Goal: Task Accomplishment & Management: Manage account settings

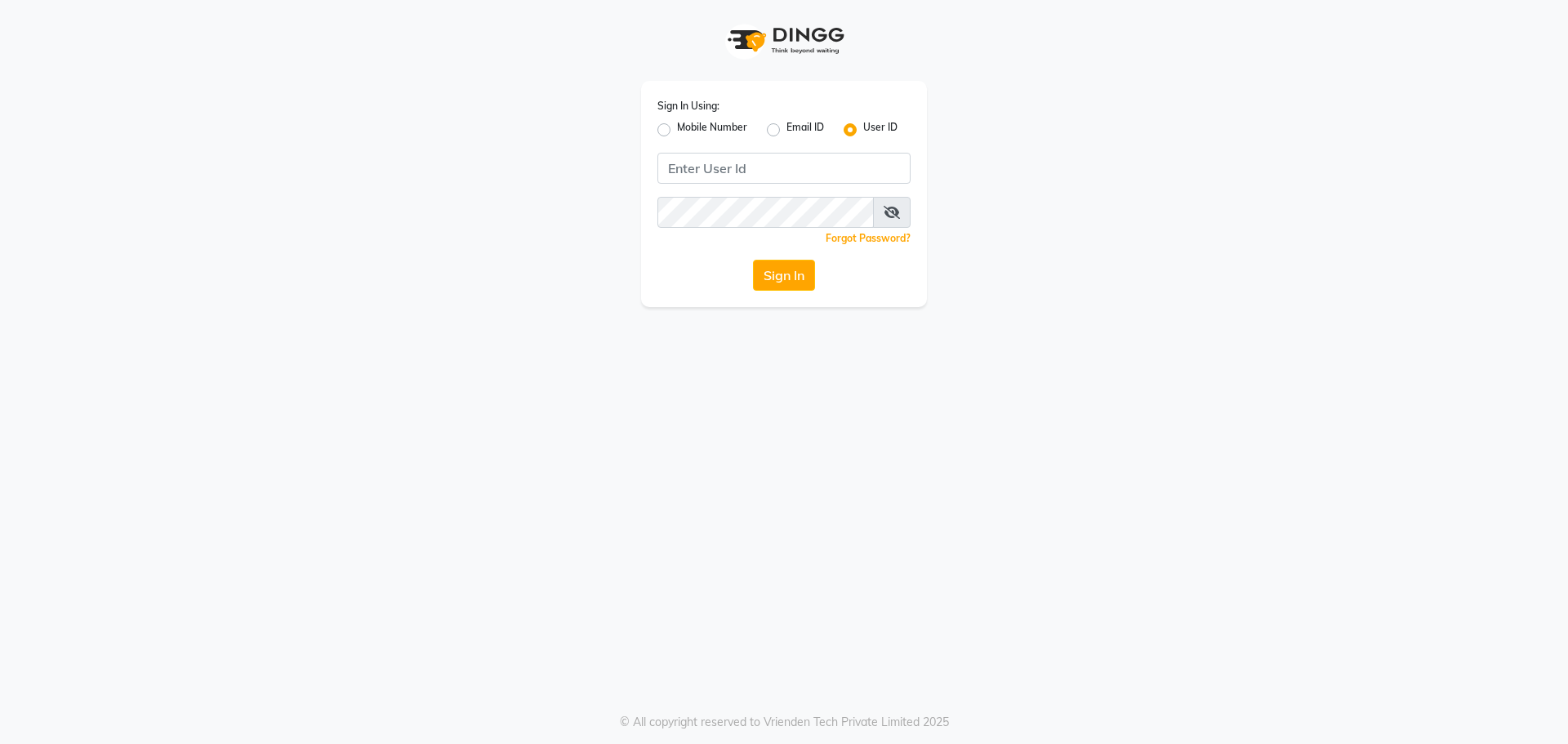
click at [677, 129] on label "Mobile Number" at bounding box center [712, 130] width 71 height 20
click at [677, 129] on input "Mobile Number" at bounding box center [682, 126] width 11 height 11
radio input "true"
radio input "false"
click at [776, 169] on input "Username" at bounding box center [811, 168] width 198 height 31
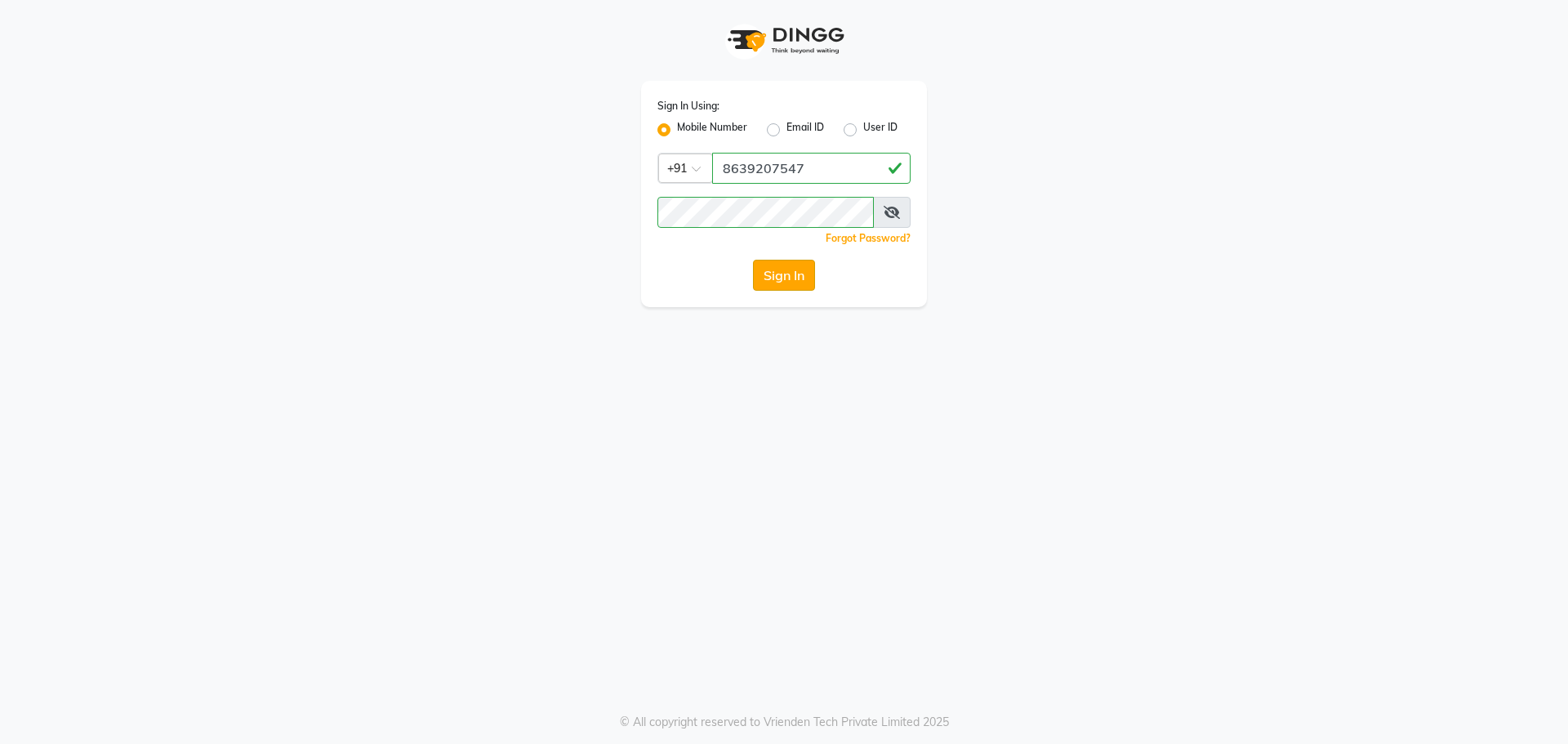
click at [781, 260] on button "Sign In" at bounding box center [784, 275] width 62 height 31
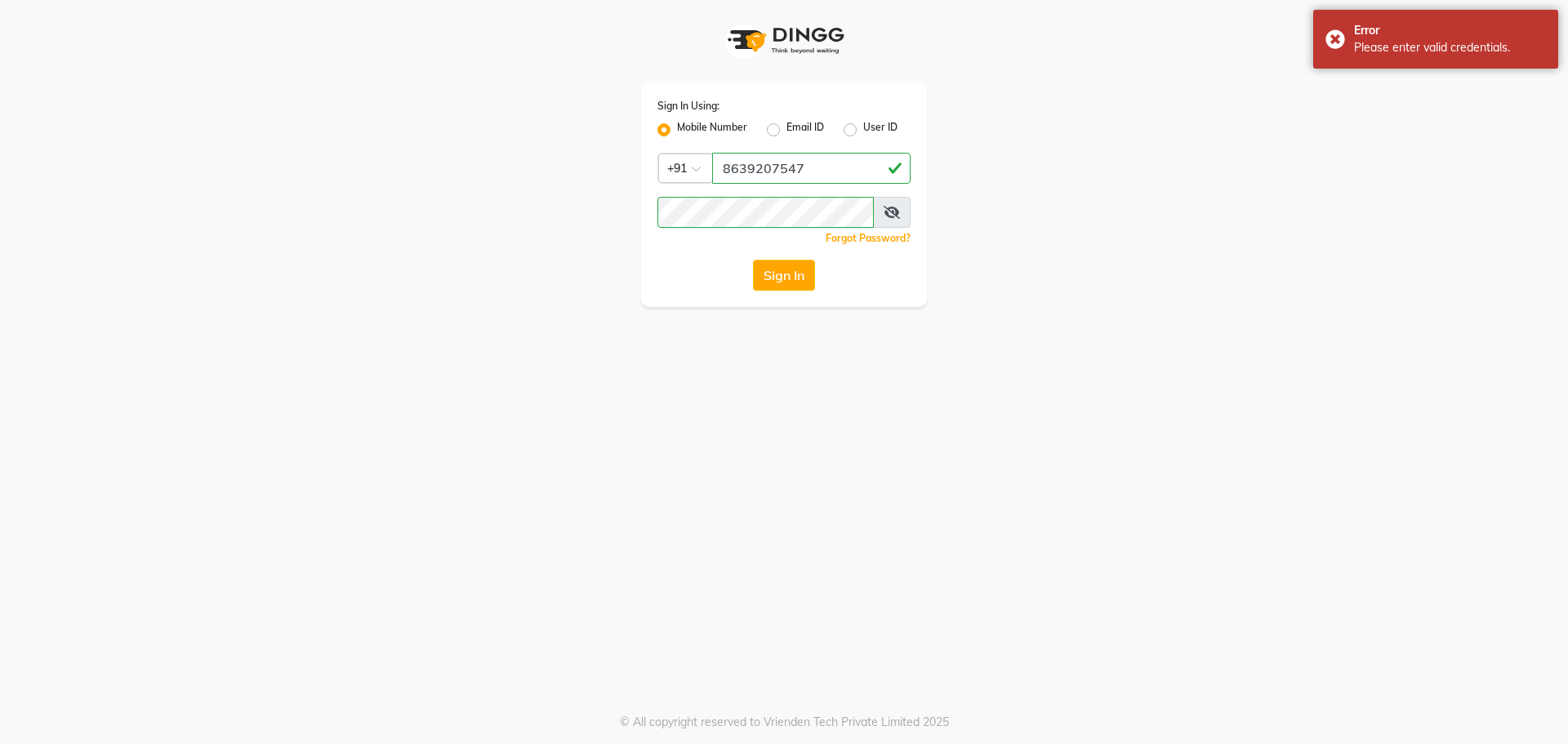
click at [886, 209] on icon at bounding box center [892, 212] width 16 height 13
click at [801, 263] on button "Sign In" at bounding box center [784, 275] width 62 height 31
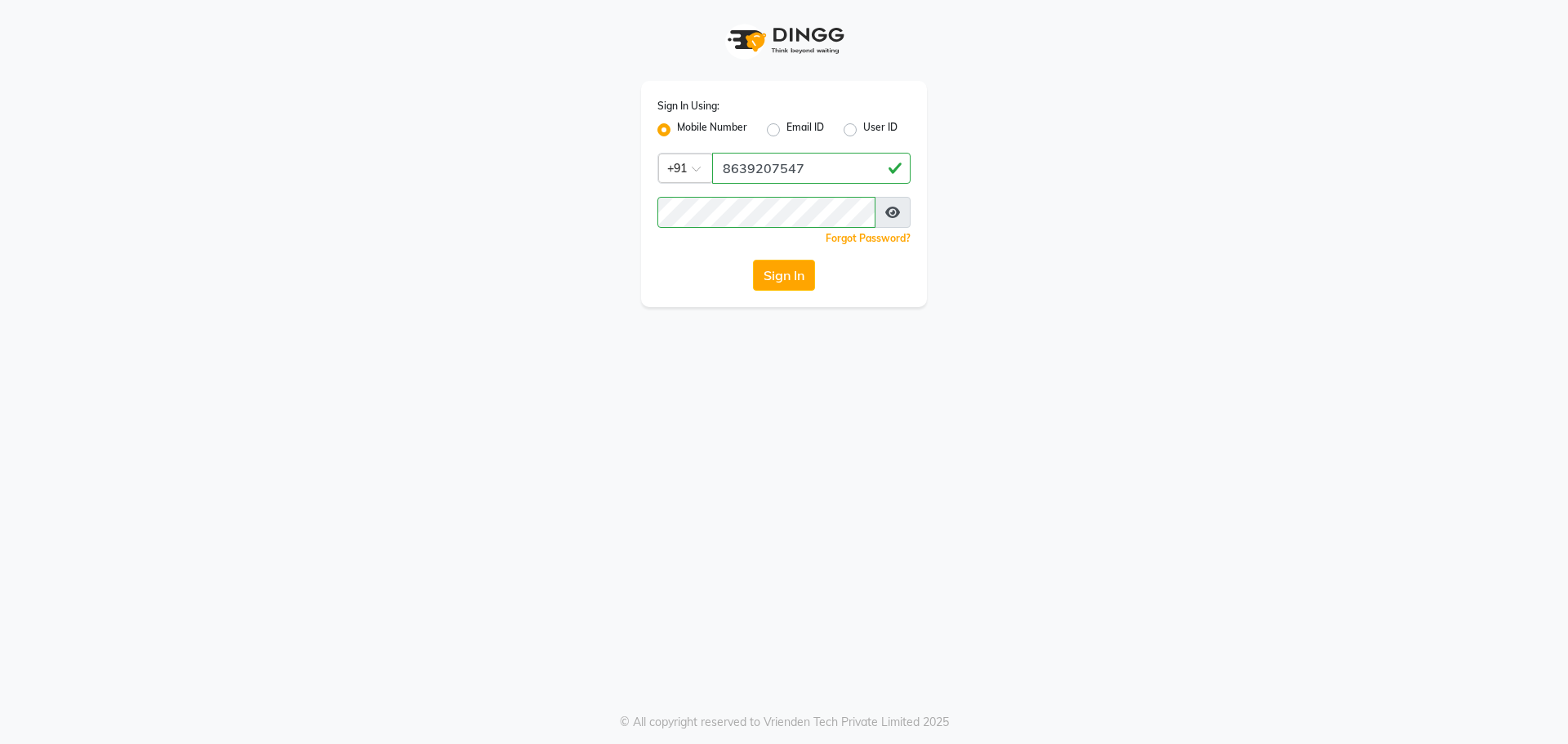
click at [898, 213] on icon at bounding box center [893, 212] width 14 height 13
click at [820, 157] on input "8639207547" at bounding box center [811, 168] width 198 height 31
type input "8"
click at [677, 130] on label "Mobile Number" at bounding box center [712, 130] width 71 height 20
click at [677, 130] on input "Mobile Number" at bounding box center [682, 126] width 11 height 11
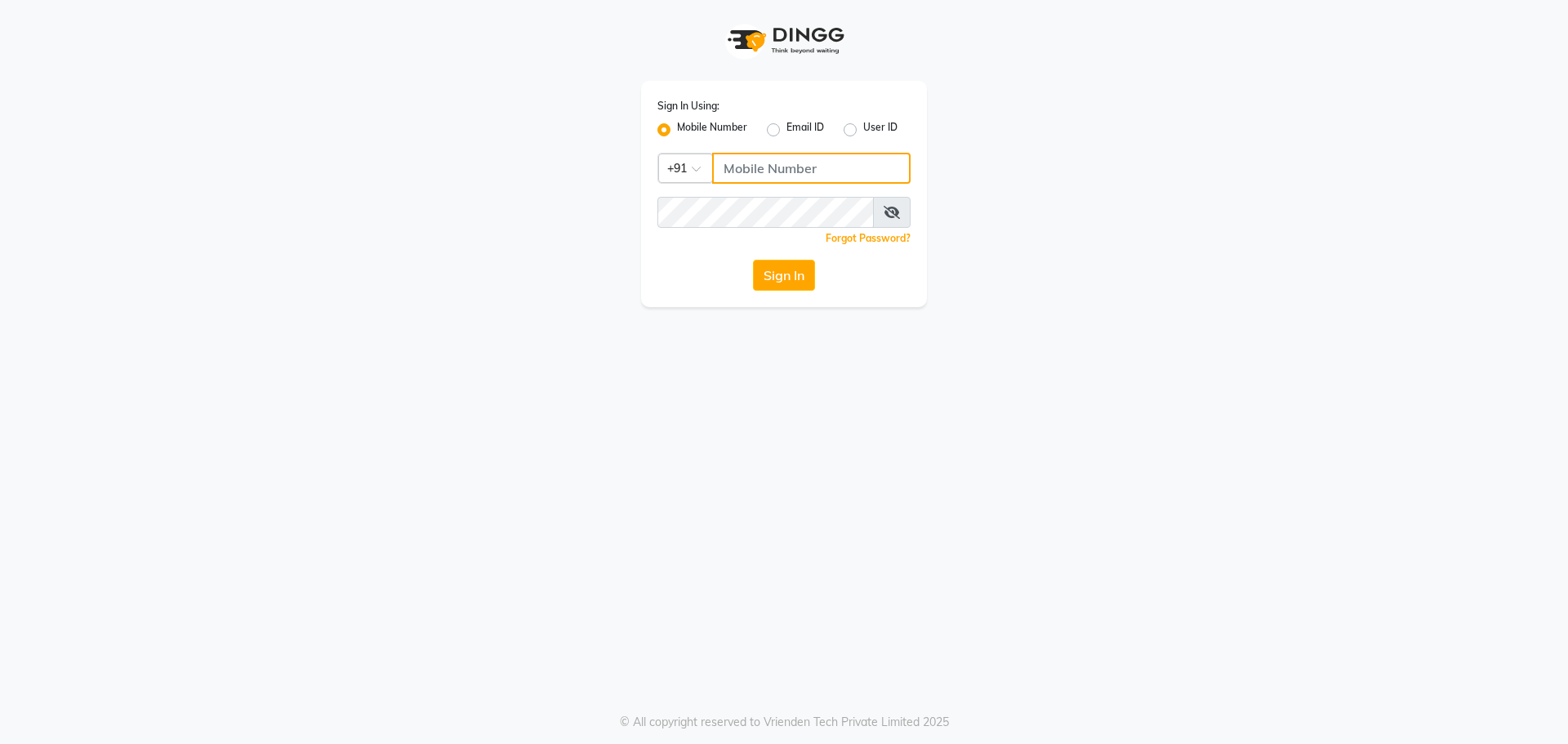
click at [735, 164] on input "Username" at bounding box center [811, 168] width 198 height 31
type input "8639207547"
click at [771, 272] on button "Sign In" at bounding box center [784, 275] width 62 height 31
click at [898, 285] on div "Sign In" at bounding box center [784, 275] width 253 height 31
